Goal: Task Accomplishment & Management: Manage account settings

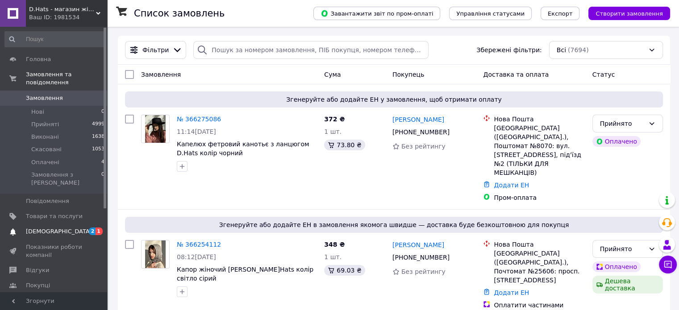
click at [38, 228] on span "[DEMOGRAPHIC_DATA]" at bounding box center [59, 232] width 66 height 8
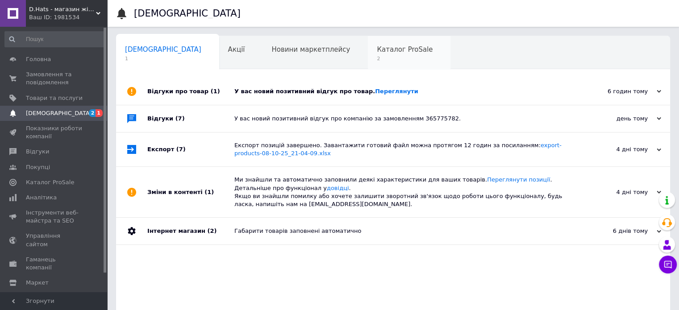
click at [377, 48] on span "Каталог ProSale" at bounding box center [405, 50] width 56 height 8
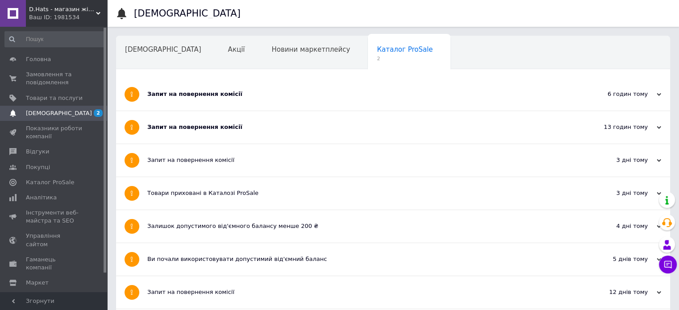
click at [245, 129] on div "Запит на повернення комісії" at bounding box center [359, 127] width 425 height 8
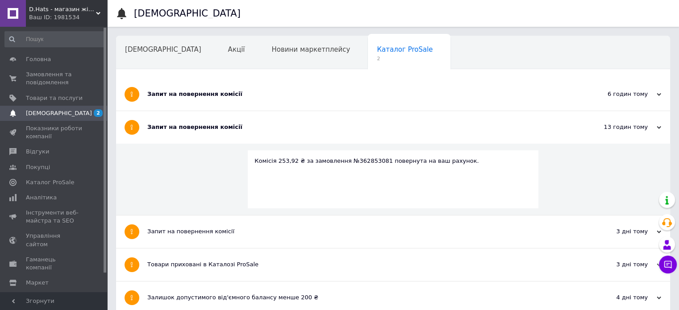
click at [249, 90] on div "Запит на повернення комісії" at bounding box center [359, 94] width 425 height 8
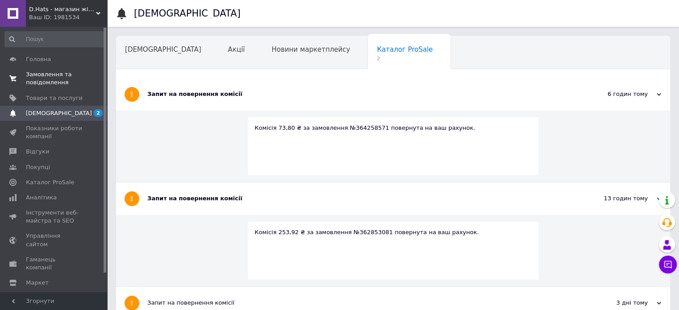
click at [60, 77] on span "Замовлення та повідомлення" at bounding box center [54, 79] width 57 height 16
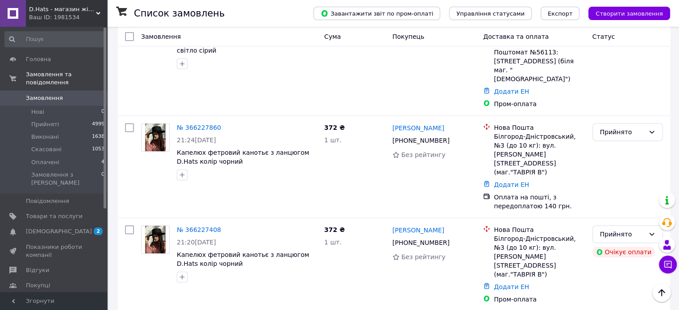
scroll to position [402, 0]
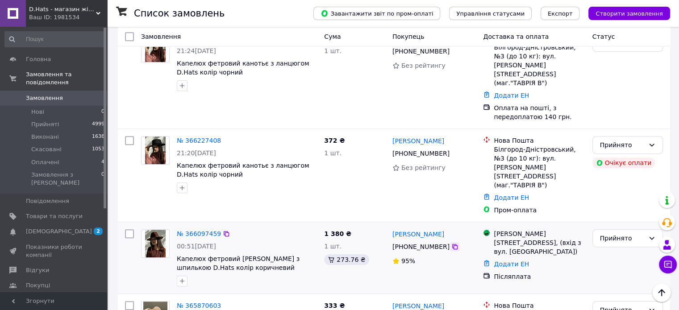
click at [452, 244] on icon at bounding box center [454, 246] width 5 height 5
click at [196, 230] on link "№ 366097459" at bounding box center [199, 233] width 44 height 7
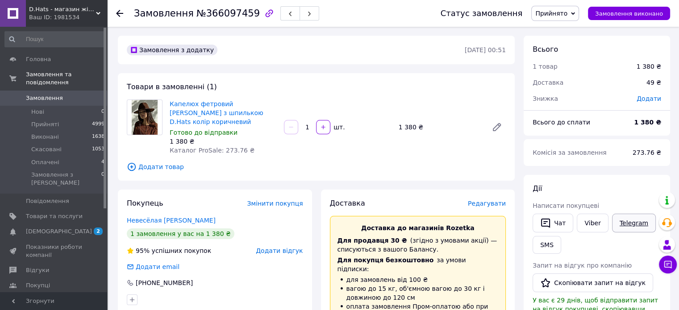
click at [621, 223] on link "Telegram" at bounding box center [634, 223] width 44 height 19
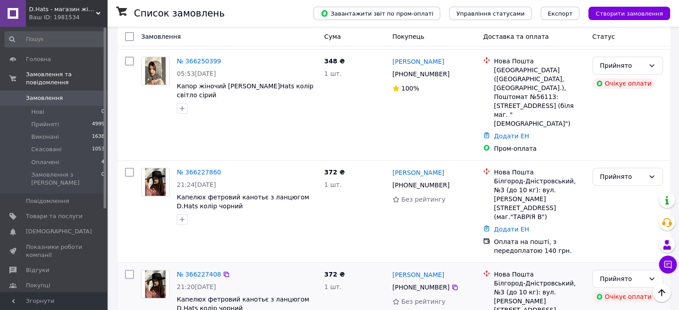
scroll to position [313, 0]
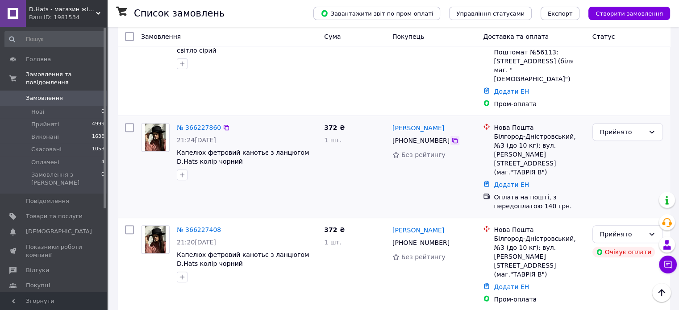
click at [452, 138] on icon at bounding box center [454, 140] width 5 height 5
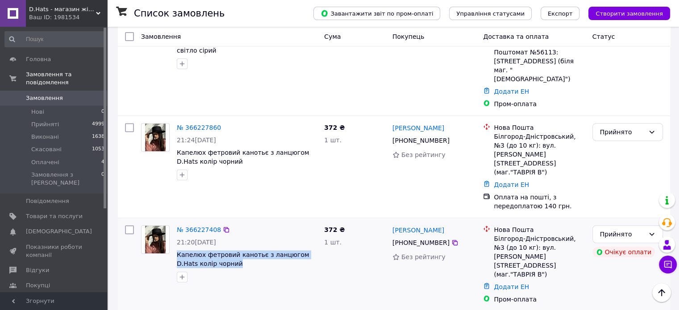
drag, startPoint x: 175, startPoint y: 192, endPoint x: 221, endPoint y: 201, distance: 46.3
click at [221, 222] on div "№ 366227408 21:20, 11.10.2025 Капелюх фетровий канотьє з ланцюгом D.Hats колір …" at bounding box center [246, 254] width 147 height 64
copy span "Капелюх фетровий канотьє з ланцюгом D.Hats колір чорний"
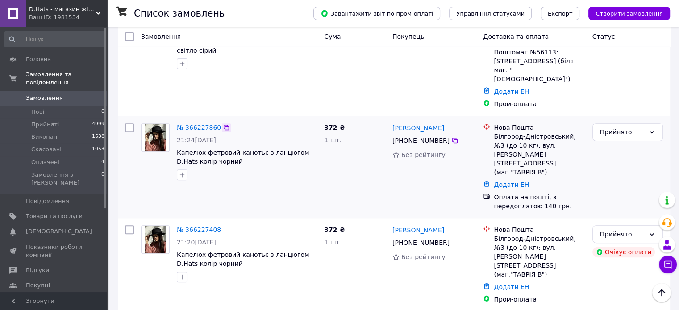
click at [223, 124] on icon at bounding box center [226, 127] width 7 height 7
click at [224, 125] on icon at bounding box center [226, 127] width 5 height 5
click at [223, 226] on icon at bounding box center [226, 229] width 7 height 7
click at [223, 124] on icon at bounding box center [226, 127] width 7 height 7
click at [655, 225] on div "Прийнято" at bounding box center [627, 234] width 71 height 18
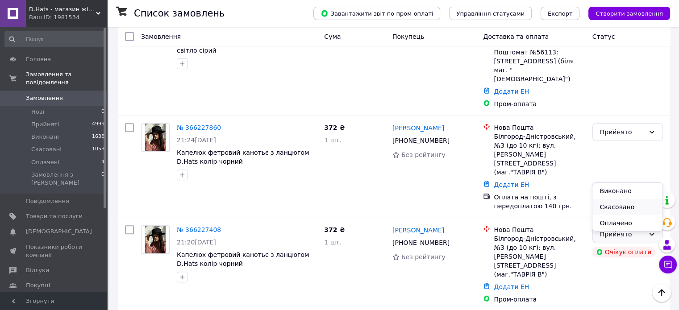
click at [624, 205] on li "Скасовано" at bounding box center [627, 207] width 70 height 16
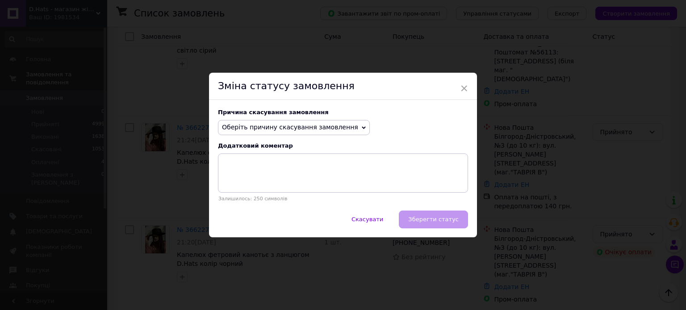
click at [288, 130] on span "Оберіть причину скасування замовлення" at bounding box center [290, 127] width 136 height 7
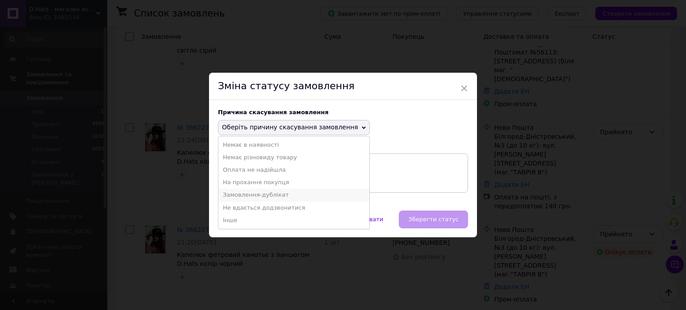
click at [236, 195] on li "Замовлення-дублікат" at bounding box center [293, 195] width 151 height 13
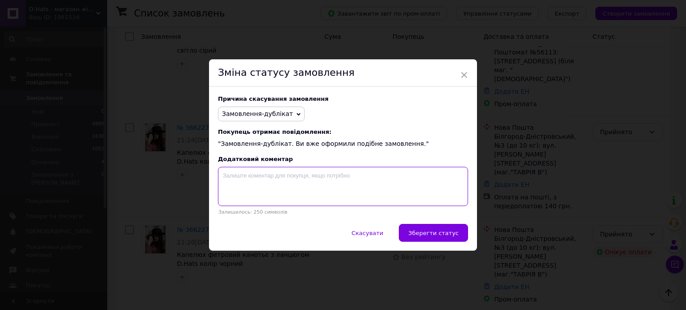
click at [232, 173] on textarea at bounding box center [343, 186] width 250 height 39
paste textarea "366227860"
type textarea "366227860"
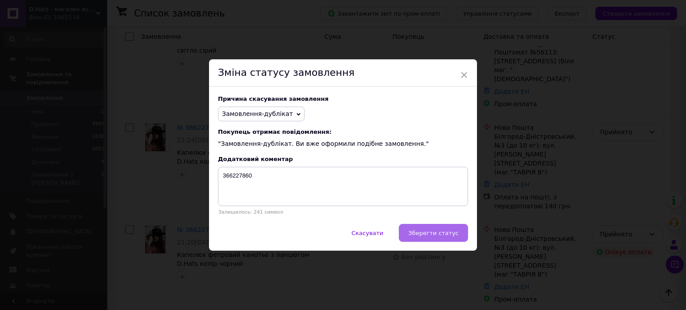
click at [418, 231] on span "Зберегти статус" at bounding box center [433, 233] width 50 height 7
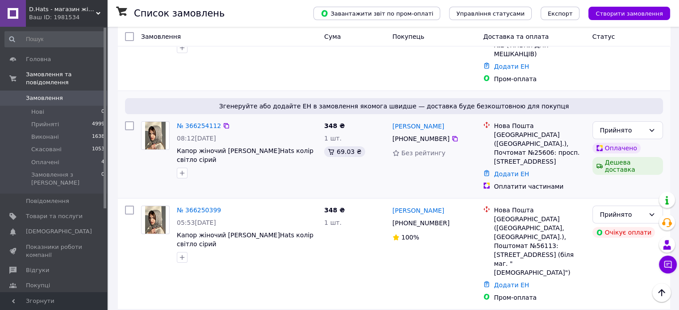
scroll to position [134, 0]
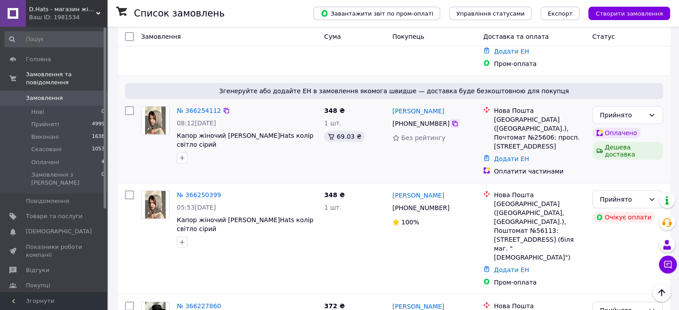
click at [451, 120] on icon at bounding box center [454, 123] width 7 height 7
click at [186, 107] on link "№ 366254112" at bounding box center [199, 110] width 44 height 7
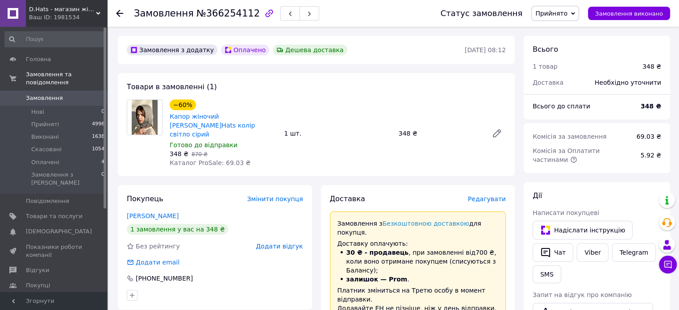
scroll to position [134, 0]
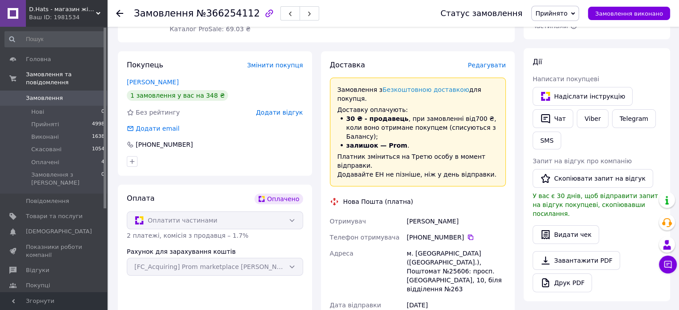
click at [119, 10] on use at bounding box center [119, 13] width 7 height 7
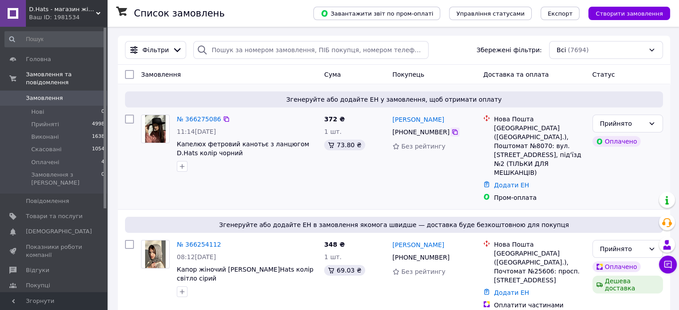
click at [451, 133] on icon at bounding box center [454, 132] width 7 height 7
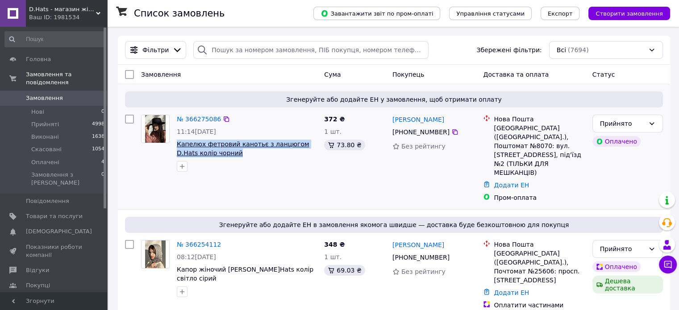
drag, startPoint x: 175, startPoint y: 144, endPoint x: 215, endPoint y: 153, distance: 40.7
click at [215, 153] on div "№ 366275086 11:14, 12.10.2025 Капелюх фетровий канотьє з ланцюгом D.Hats колір …" at bounding box center [246, 143] width 147 height 64
copy span "Капелюх фетровий канотьє з ланцюгом D.Hats колір чорний"
click at [191, 119] on link "№ 366275086" at bounding box center [199, 119] width 44 height 7
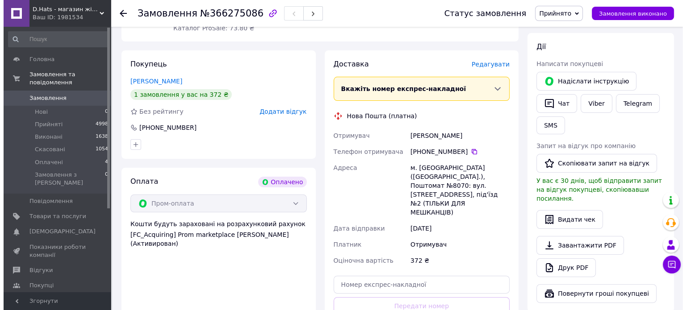
scroll to position [179, 0]
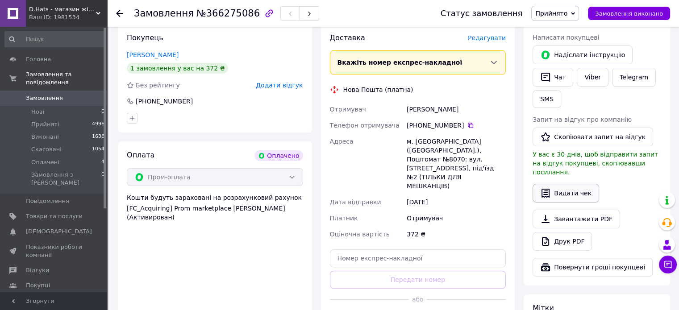
click at [559, 184] on button "Видати чек" at bounding box center [566, 193] width 67 height 19
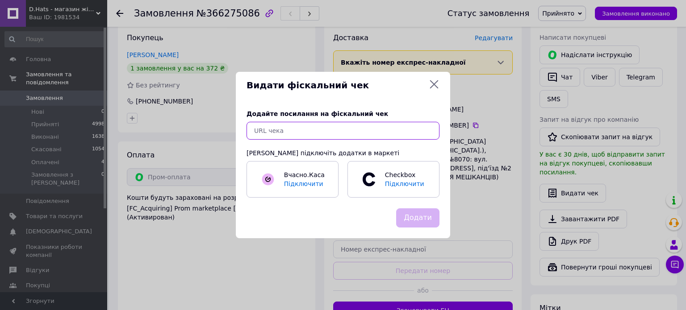
click at [272, 130] on input "text" at bounding box center [342, 131] width 193 height 18
paste input "https://check.checkbox.ua/fb0300d6-5f1d-4864-b56b-8e9be6f5f8b0"
type input "https://check.checkbox.ua/fb0300d6-5f1d-4864-b56b-8e9be6f5f8b0"
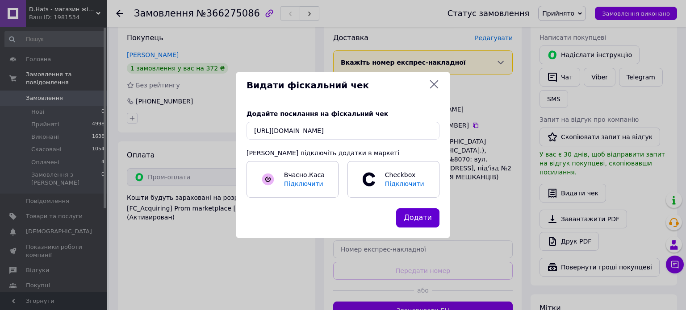
click at [414, 213] on button "Додати" at bounding box center [417, 217] width 43 height 19
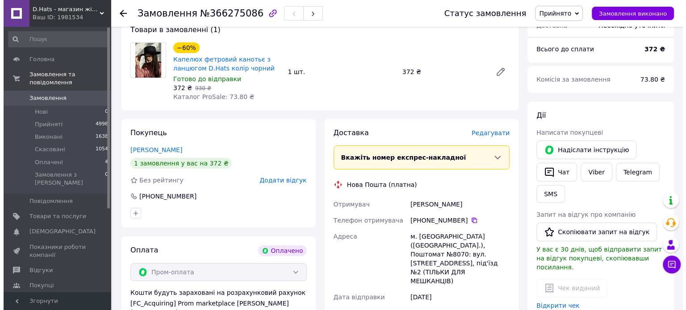
scroll to position [134, 0]
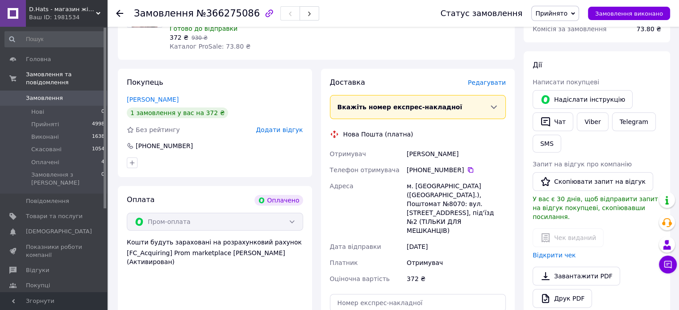
click at [484, 84] on span "Редагувати" at bounding box center [487, 82] width 38 height 7
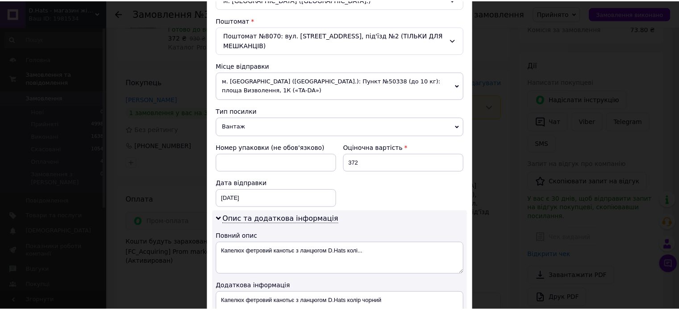
scroll to position [398, 0]
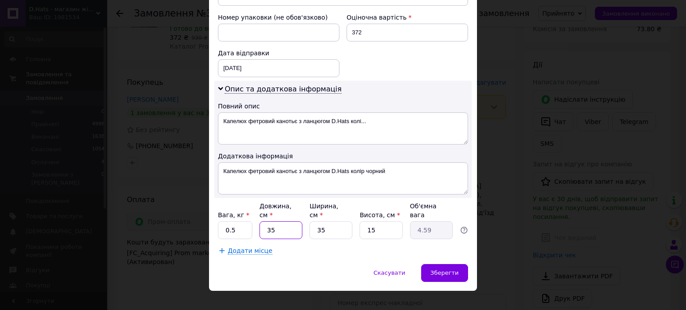
click at [273, 221] on input "35" at bounding box center [280, 230] width 43 height 18
type input "36"
type input "4.72"
type input "36"
click at [323, 221] on input "35" at bounding box center [330, 230] width 43 height 18
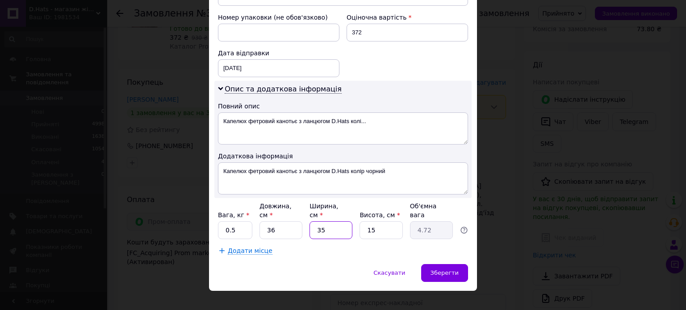
type input "36"
type input "4.86"
type input "36"
click at [375, 221] on input "15" at bounding box center [380, 230] width 43 height 18
type input "17"
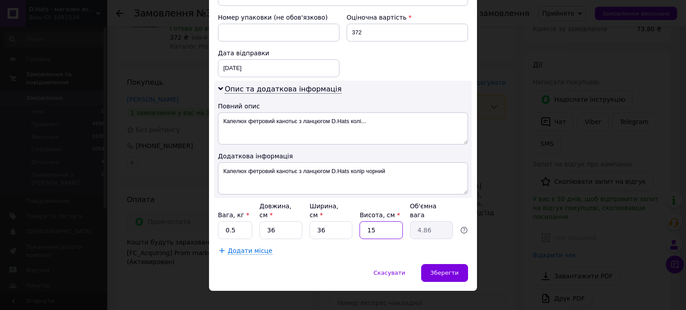
type input "5.51"
type input "17"
click at [432, 264] on div "Зберегти" at bounding box center [444, 273] width 47 height 18
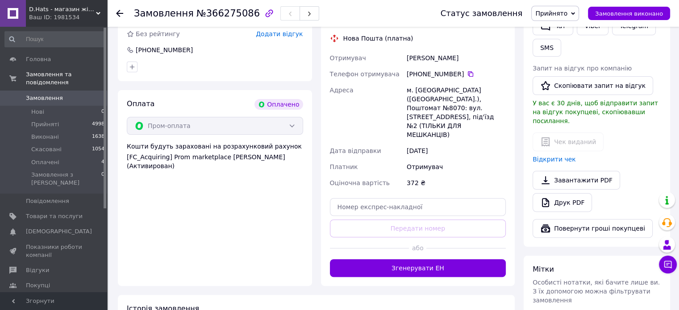
scroll to position [313, 0]
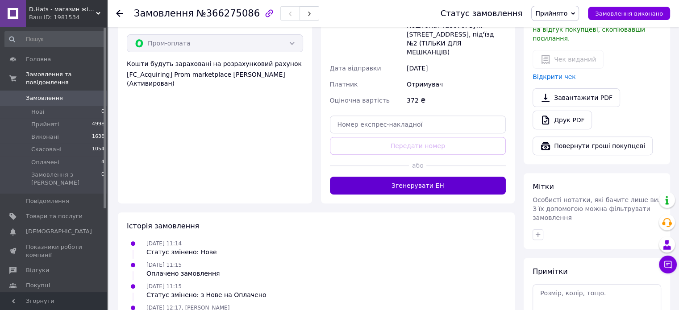
click at [429, 177] on button "Згенерувати ЕН" at bounding box center [418, 186] width 176 height 18
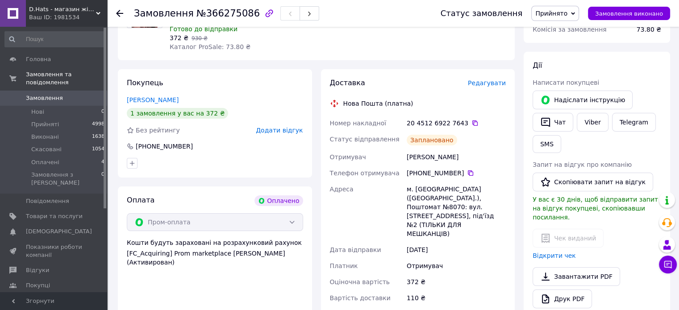
scroll to position [134, 0]
drag, startPoint x: 408, startPoint y: 157, endPoint x: 436, endPoint y: 158, distance: 27.7
click at [436, 158] on div "Анікеєнко Софія" at bounding box center [456, 157] width 103 height 16
copy div "Анікеєнко"
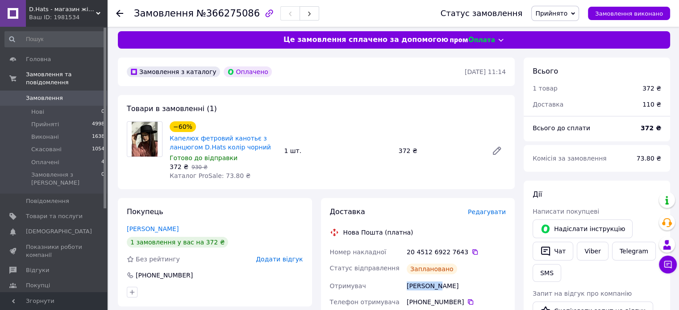
scroll to position [0, 0]
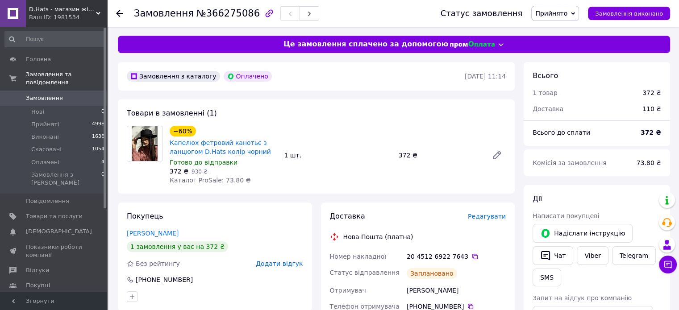
click at [118, 9] on div at bounding box center [119, 13] width 7 height 9
